Goal: Task Accomplishment & Management: Manage account settings

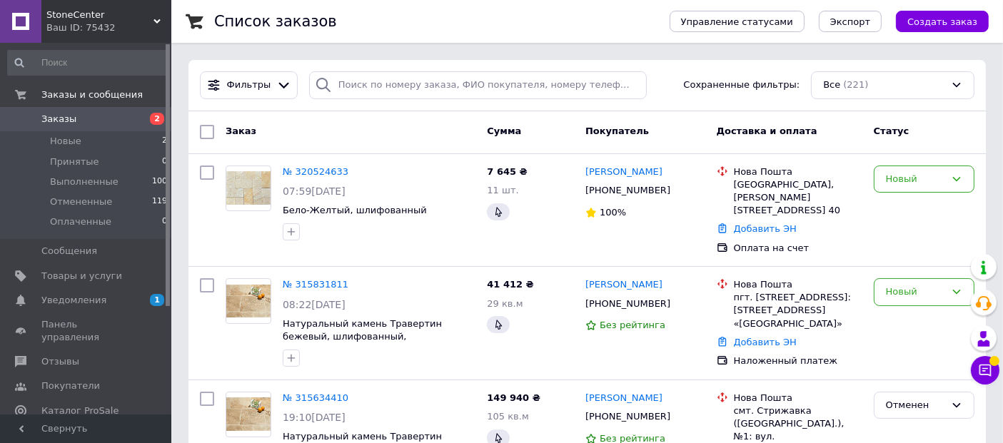
click at [120, 114] on span "Заказы" at bounding box center [86, 119] width 91 height 13
click at [84, 278] on span "Товары и услуги" at bounding box center [81, 276] width 81 height 13
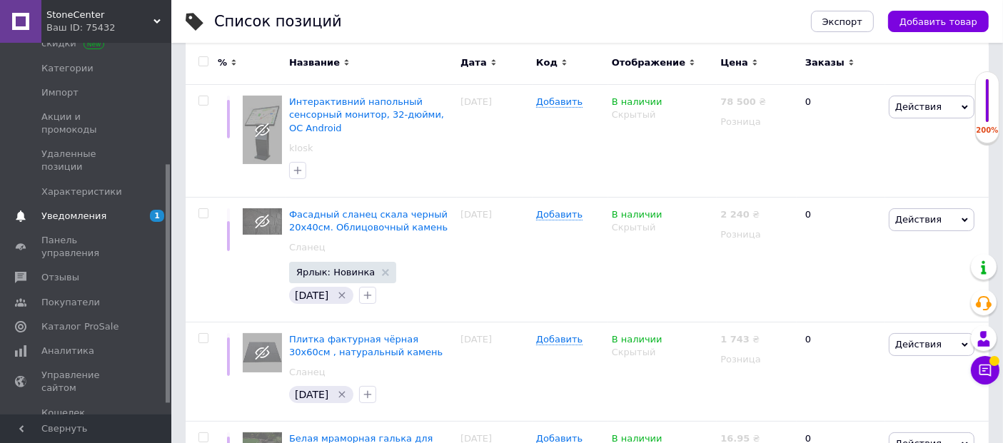
scroll to position [206, 0]
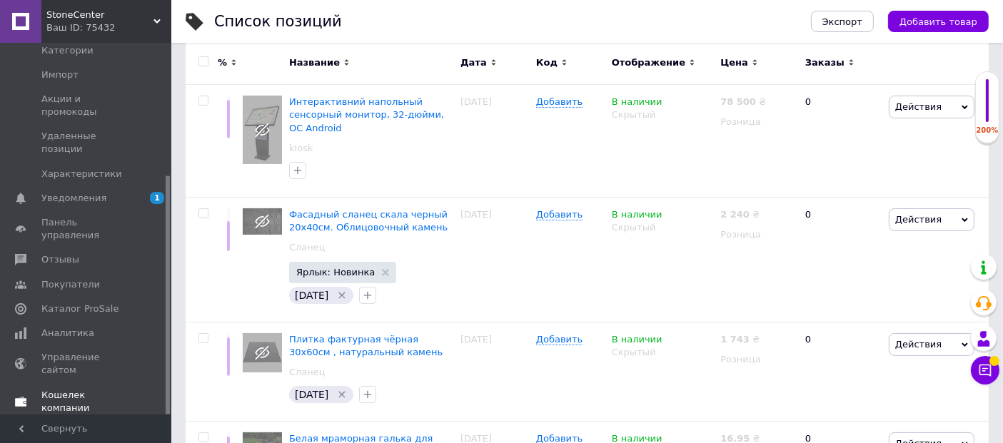
click at [89, 389] on span "Кошелек компании" at bounding box center [86, 402] width 91 height 26
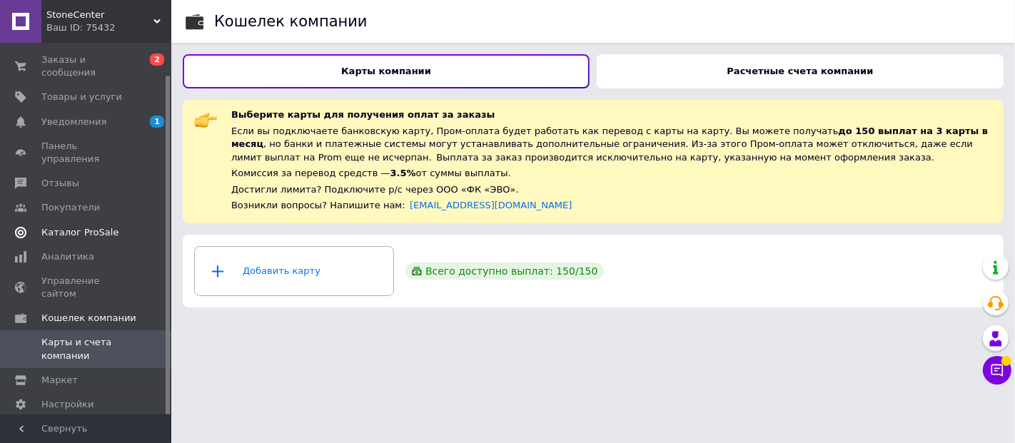
click at [100, 226] on span "Каталог ProSale" at bounding box center [79, 232] width 77 height 13
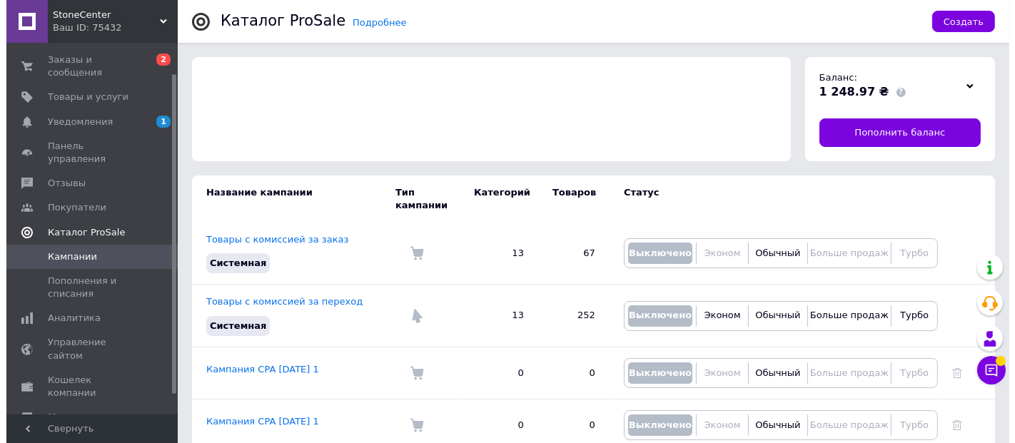
scroll to position [59, 0]
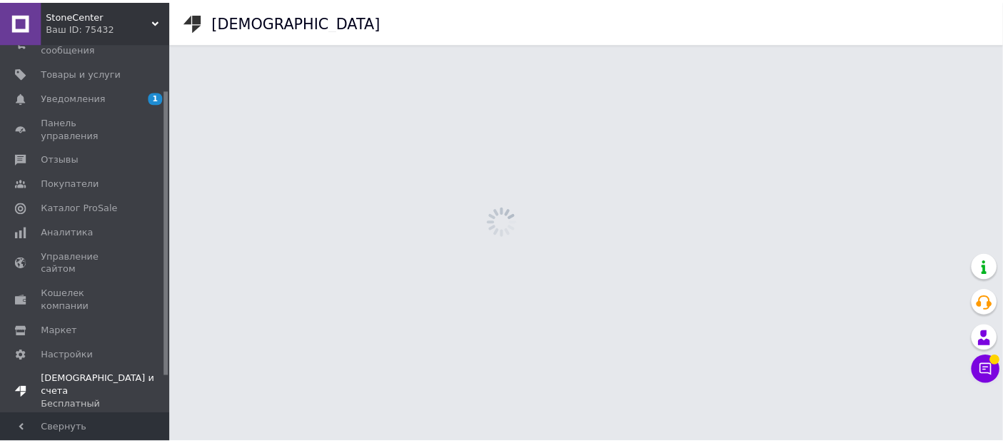
scroll to position [108, 0]
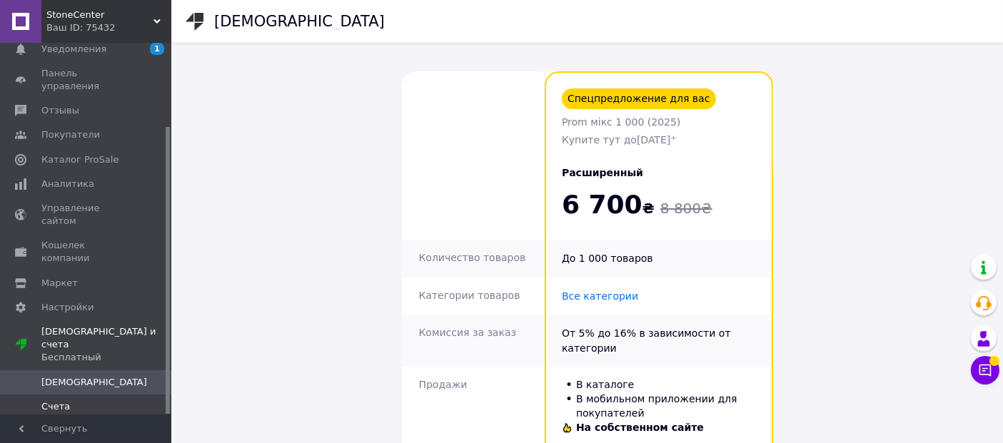
click at [63, 400] on span "Счета" at bounding box center [55, 406] width 29 height 13
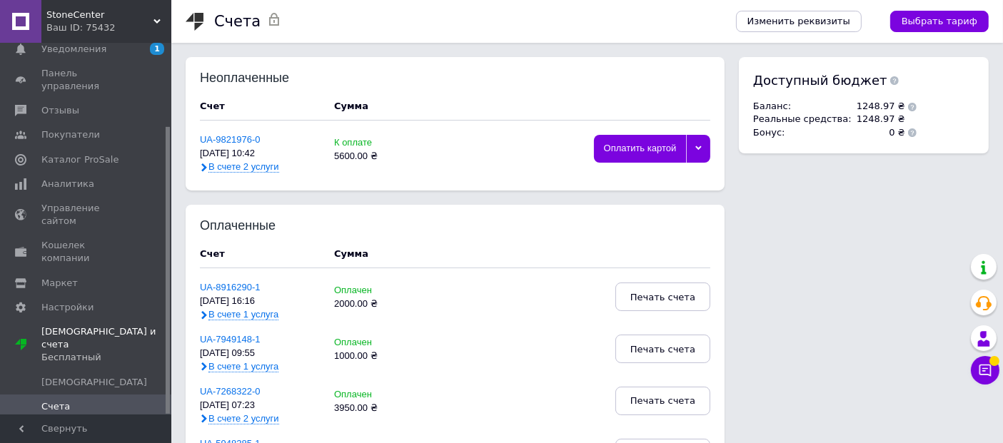
click at [698, 148] on icon at bounding box center [698, 148] width 6 height 4
click at [634, 244] on div "Другие способы оплаты" at bounding box center [652, 247] width 101 height 21
